Goal: Communication & Community: Answer question/provide support

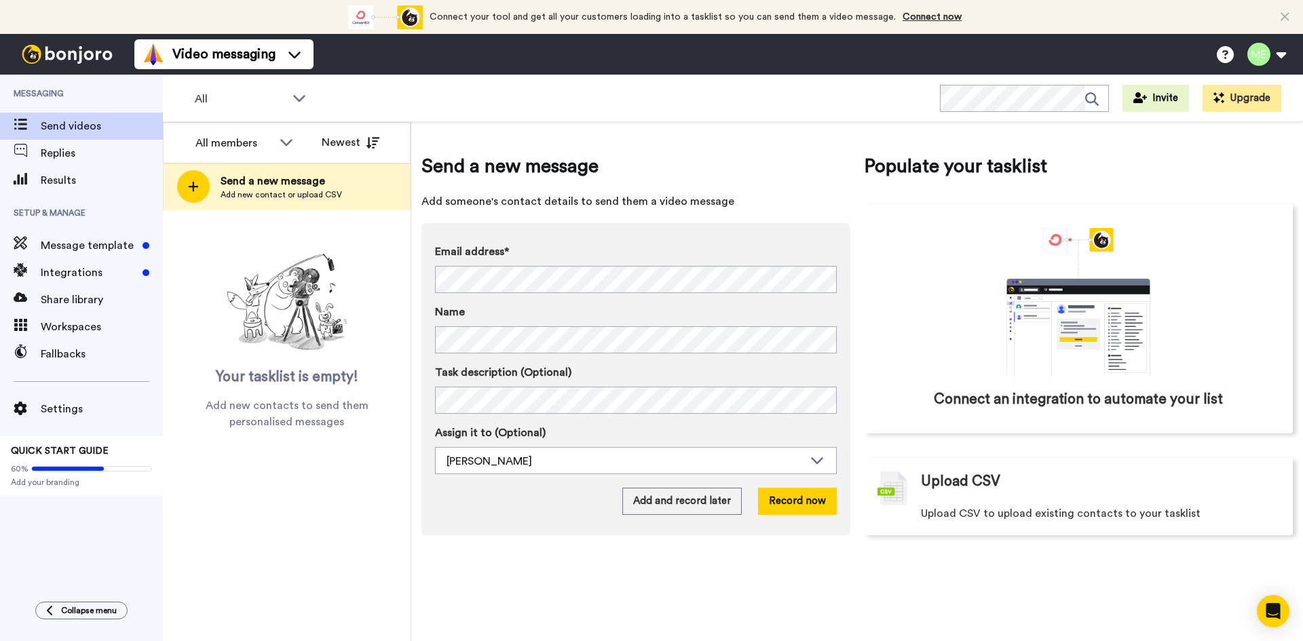
click at [658, 162] on span "Send a new message" at bounding box center [635, 166] width 429 height 27
click at [571, 597] on div "Send a new message Add someone's contact details to send them a video message E…" at bounding box center [857, 381] width 892 height 519
click at [62, 125] on span "Send videos" at bounding box center [102, 126] width 122 height 16
click at [62, 153] on span "Replies" at bounding box center [102, 153] width 122 height 16
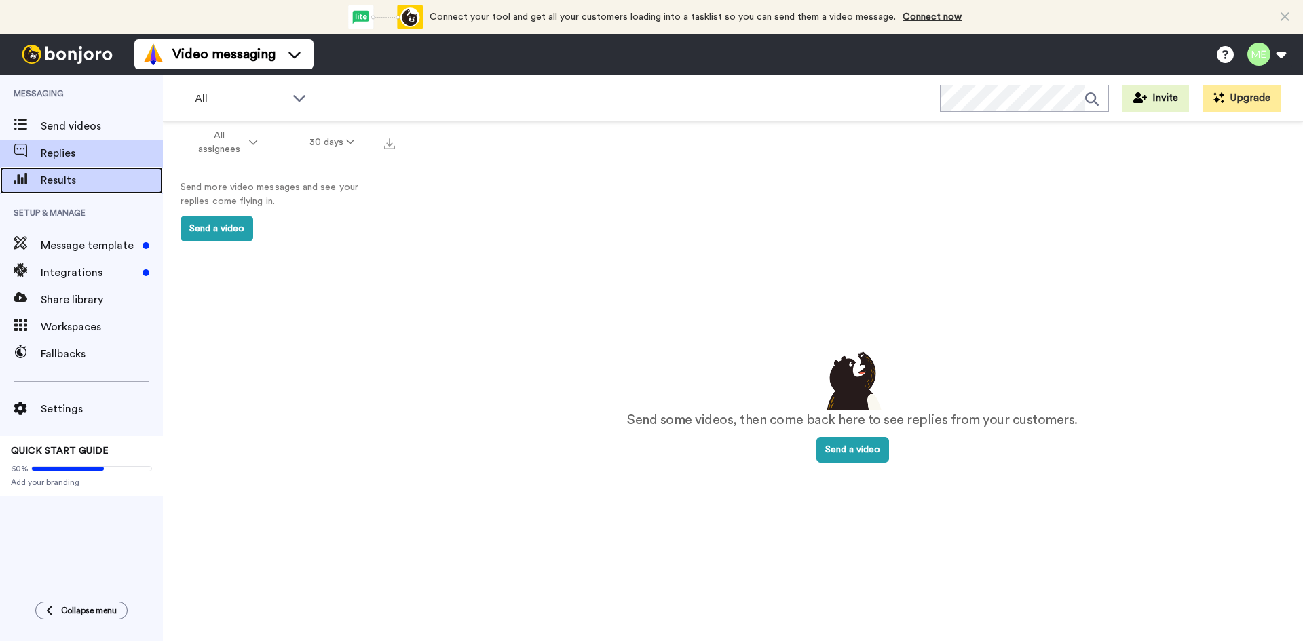
click at [60, 176] on span "Results" at bounding box center [102, 180] width 122 height 16
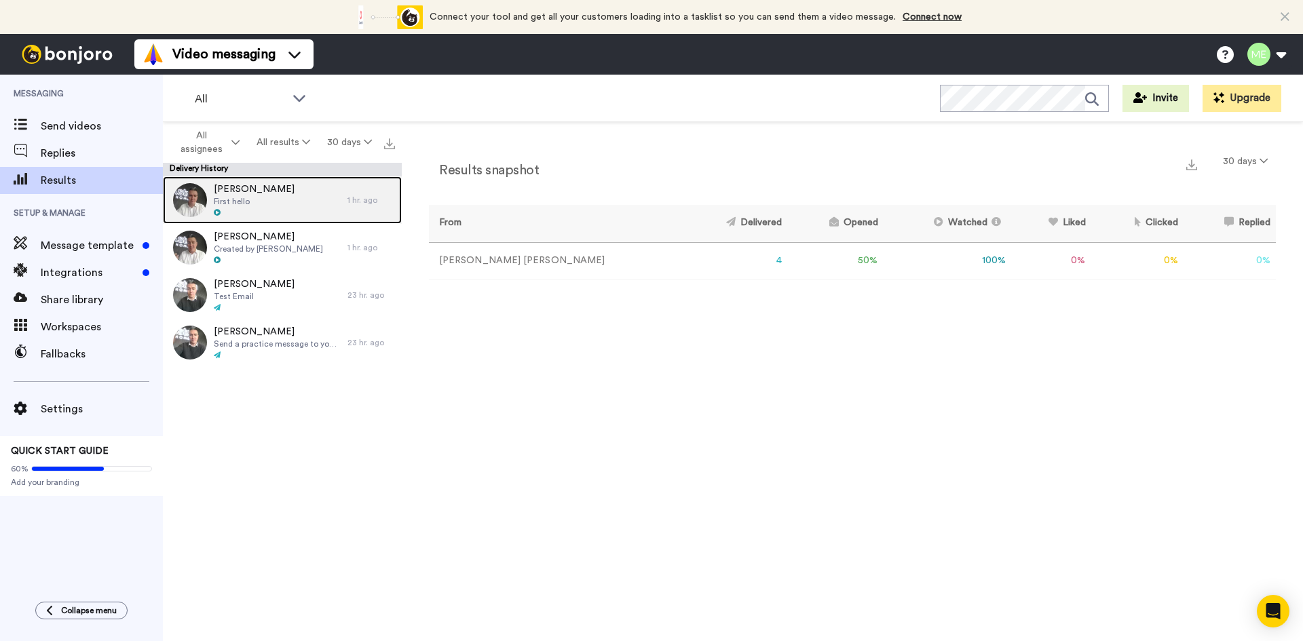
click at [247, 201] on span "First hello" at bounding box center [254, 201] width 81 height 11
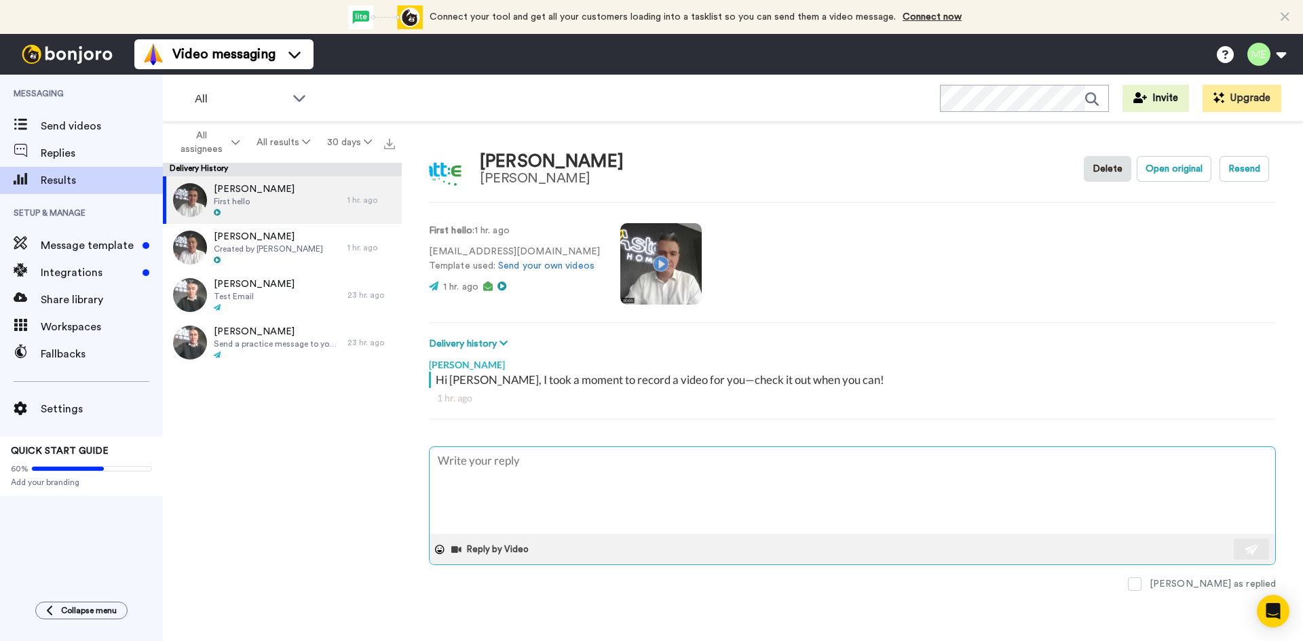
drag, startPoint x: 669, startPoint y: 281, endPoint x: 589, endPoint y: 450, distance: 187.0
click at [589, 450] on textarea at bounding box center [853, 490] width 846 height 87
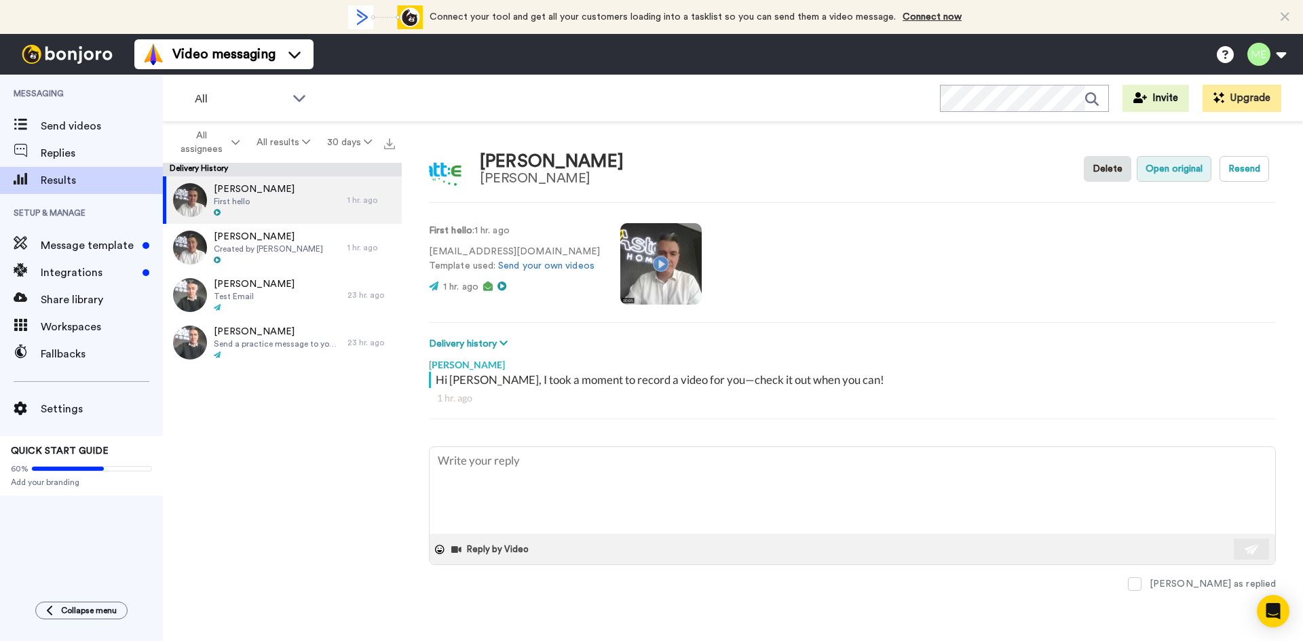
click at [1194, 172] on button "Open original" at bounding box center [1174, 169] width 75 height 26
type textarea "x"
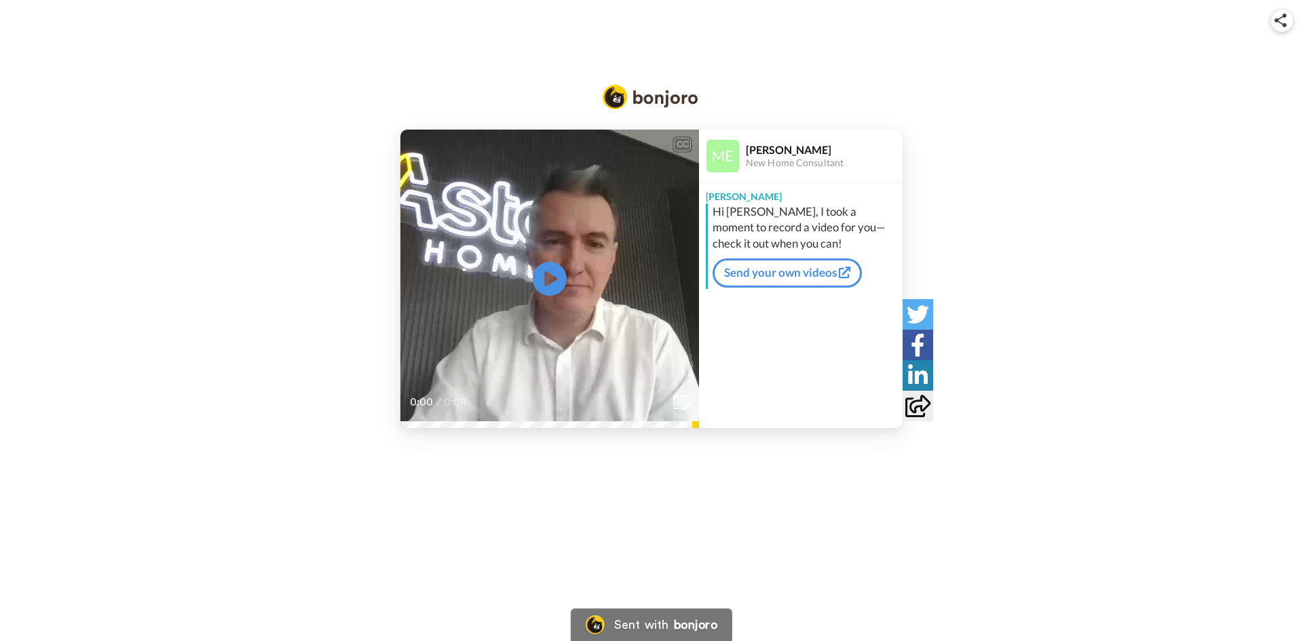
click at [915, 401] on icon at bounding box center [917, 406] width 25 height 22
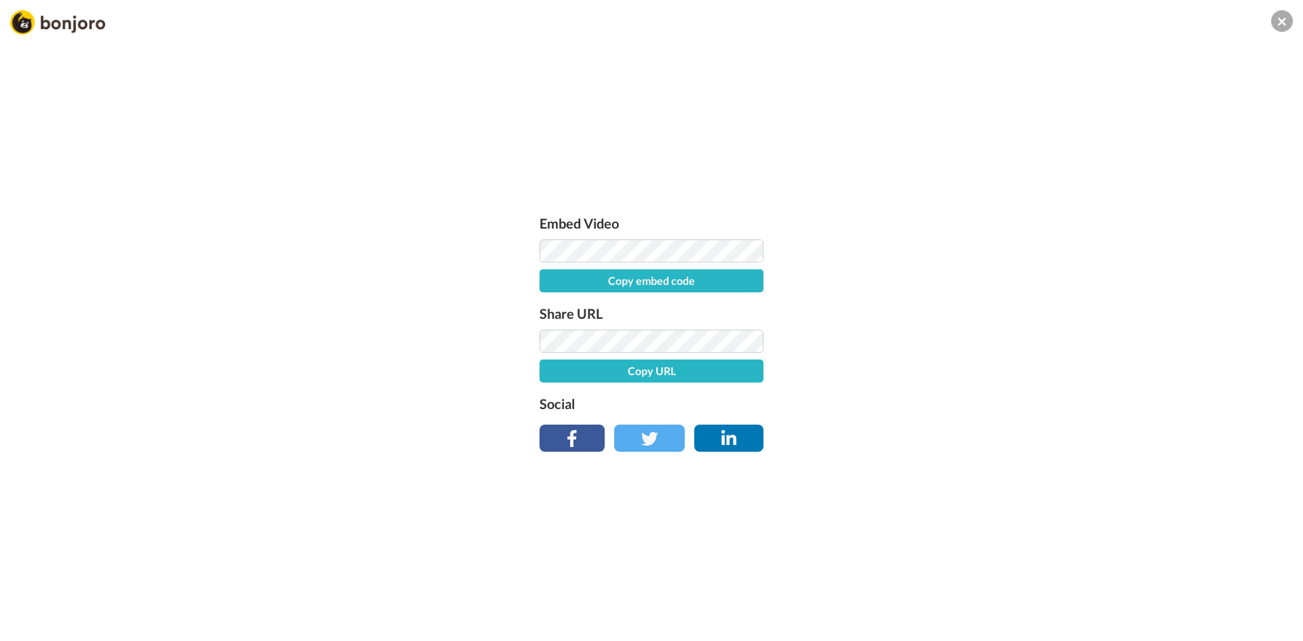
click at [687, 278] on button "Copy embed code" at bounding box center [652, 280] width 224 height 23
